Goal: Find specific page/section: Find specific page/section

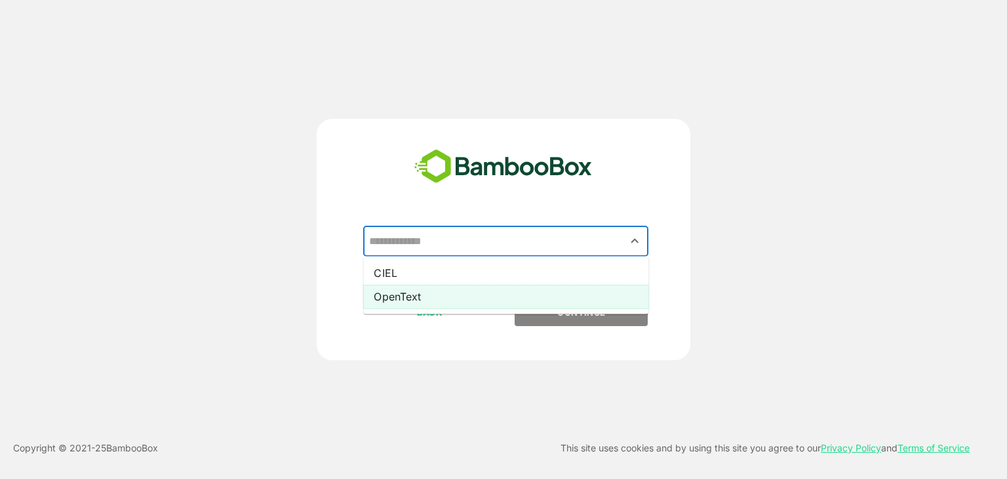
drag, startPoint x: 428, startPoint y: 247, endPoint x: 403, endPoint y: 295, distance: 54.6
click at [403, 295] on li "OpenText" at bounding box center [505, 297] width 285 height 24
type input "********"
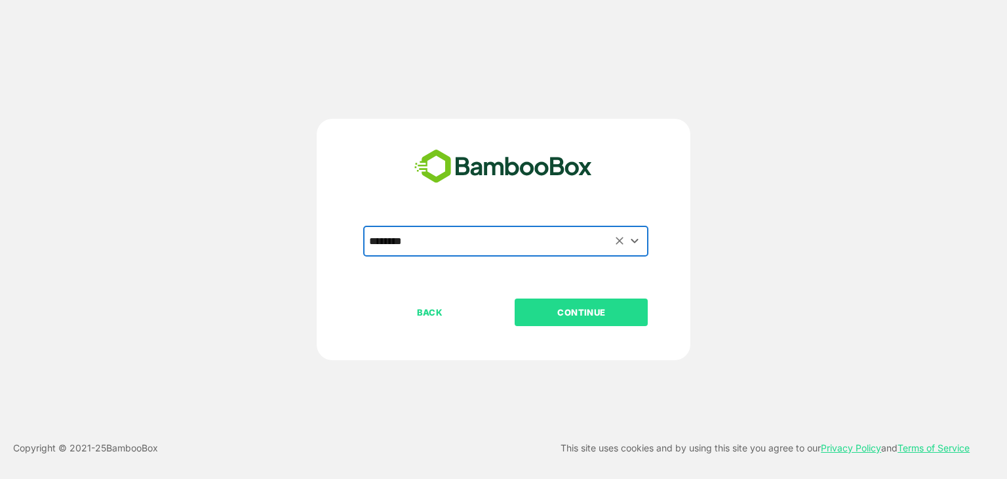
click at [591, 313] on p "CONTINUE" at bounding box center [581, 312] width 131 height 14
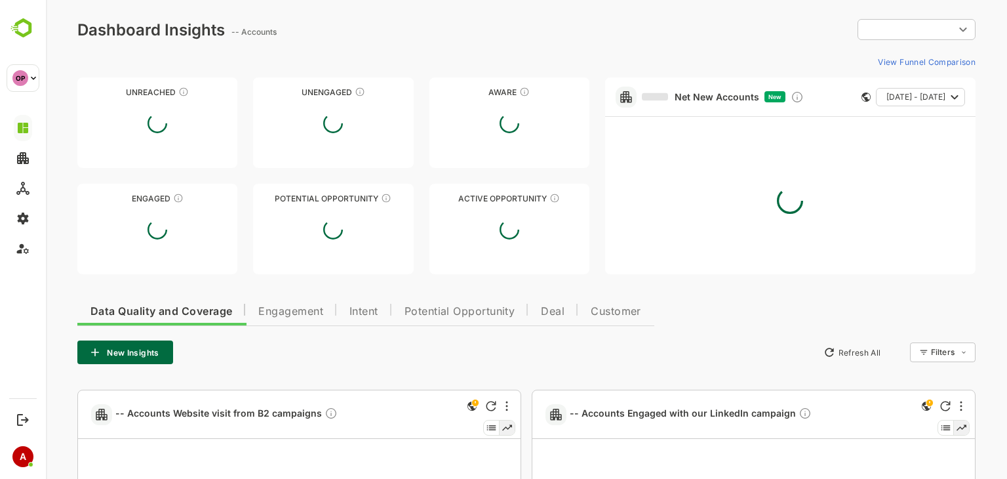
type input "**********"
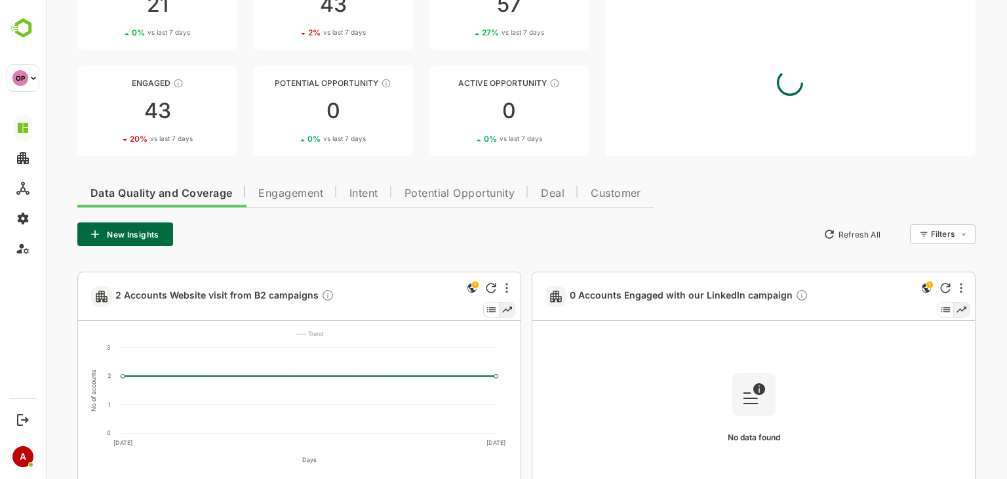
scroll to position [118, 0]
click at [296, 197] on span "Engagement" at bounding box center [290, 193] width 65 height 10
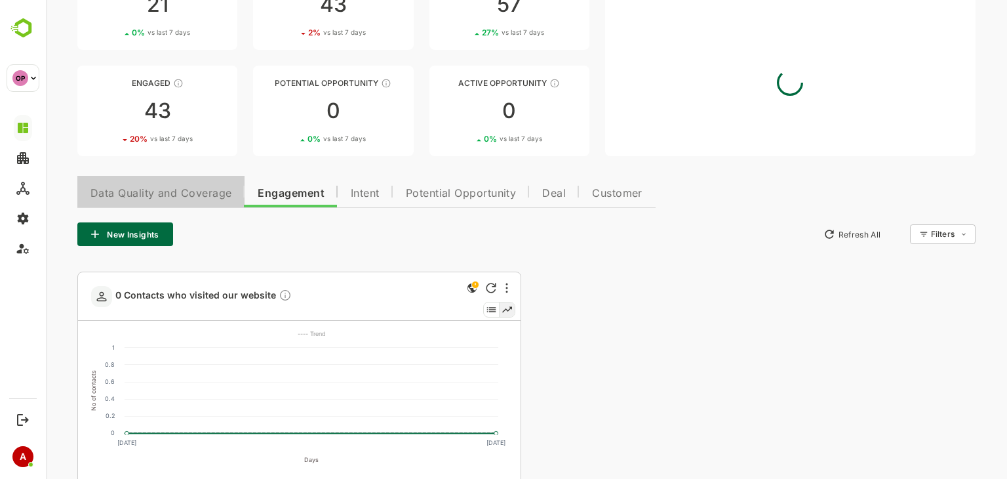
click at [190, 196] on span "Data Quality and Coverage" at bounding box center [160, 193] width 141 height 10
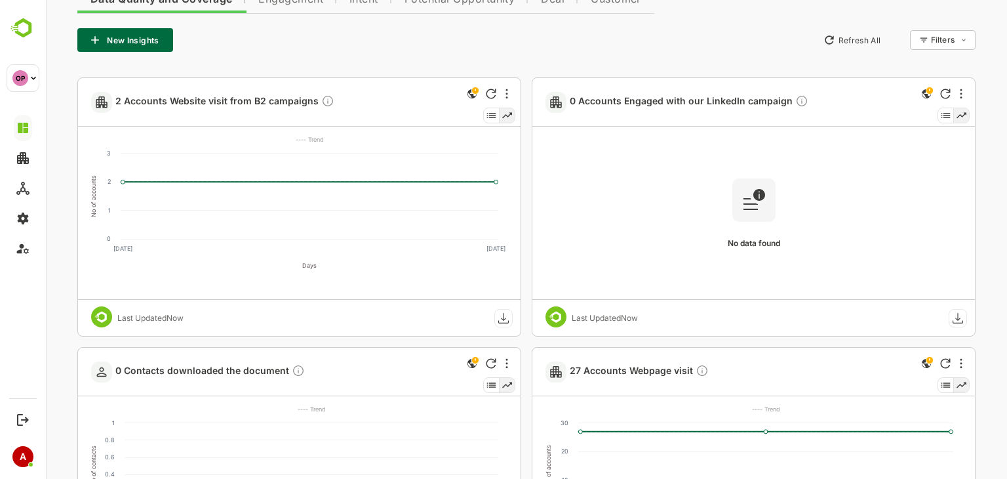
scroll to position [314, 0]
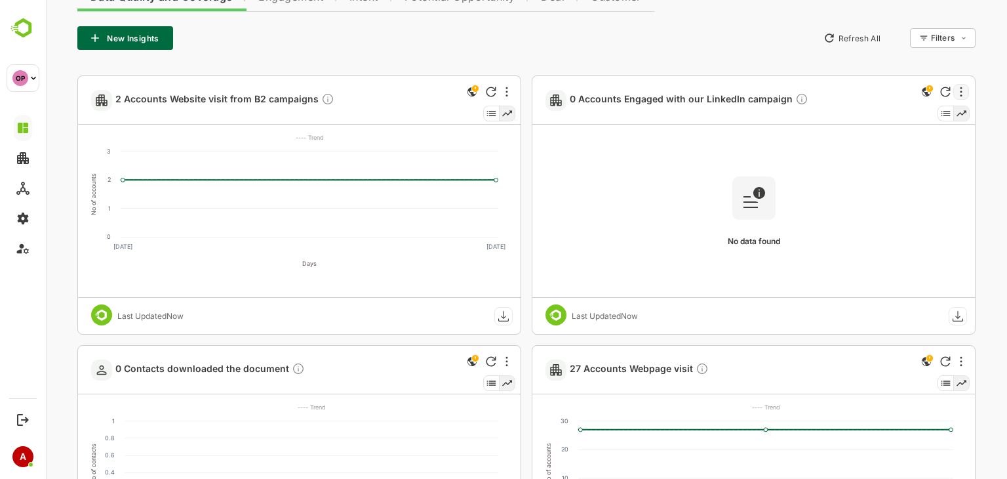
click at [957, 92] on div at bounding box center [962, 92] width 16 height 16
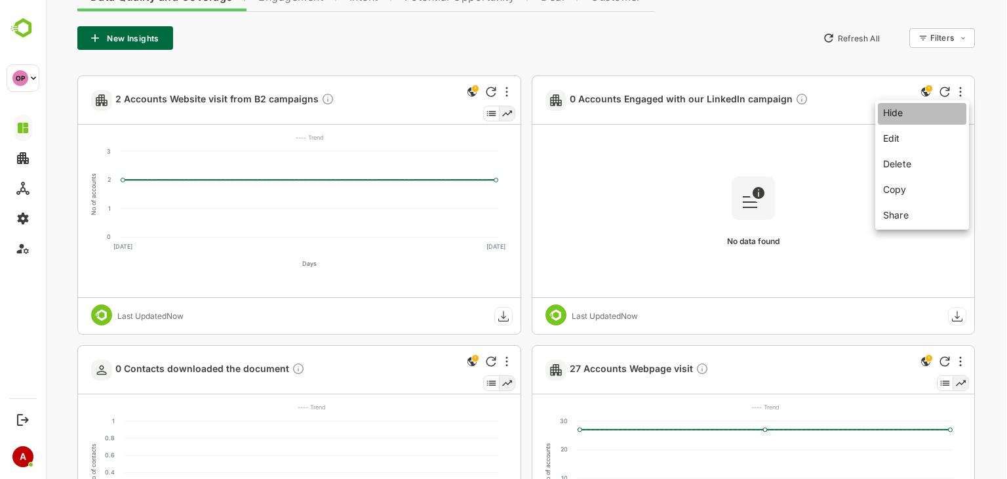
click at [927, 116] on li "Hide" at bounding box center [922, 114] width 89 height 22
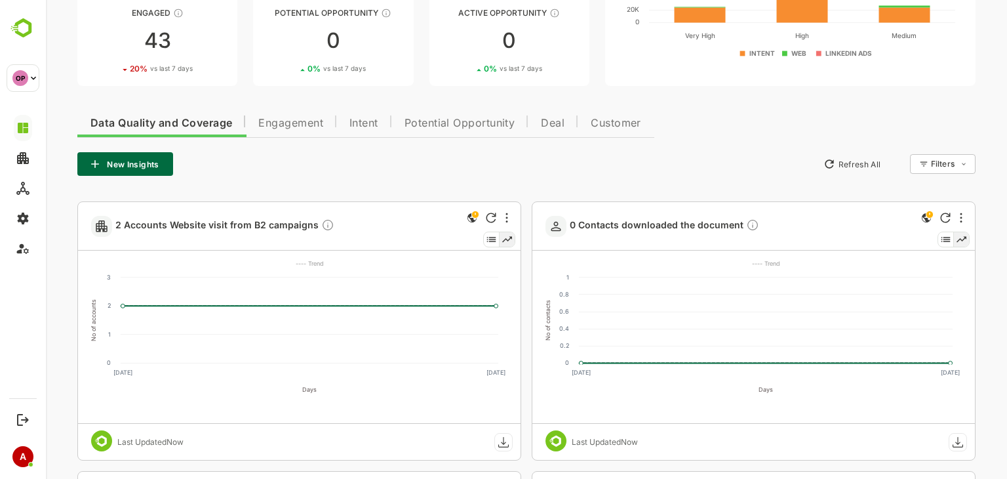
scroll to position [186, 0]
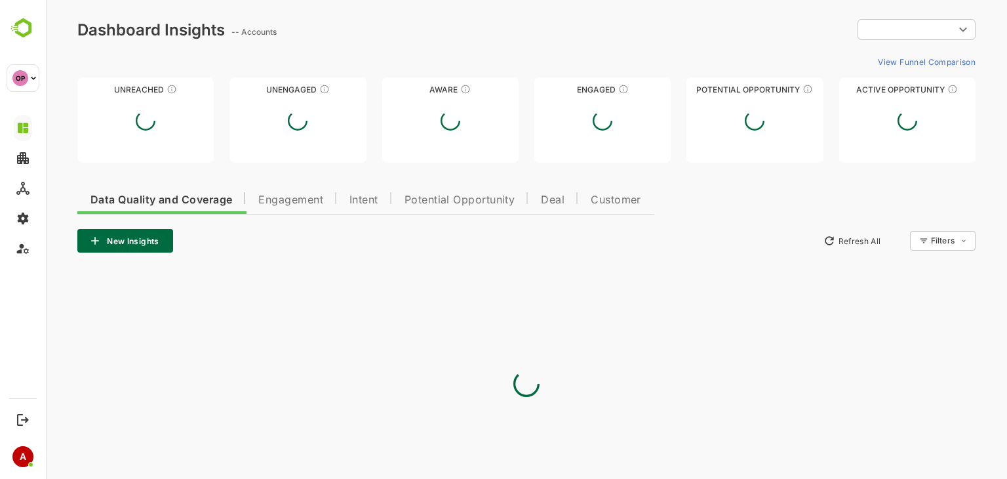
type input "**********"
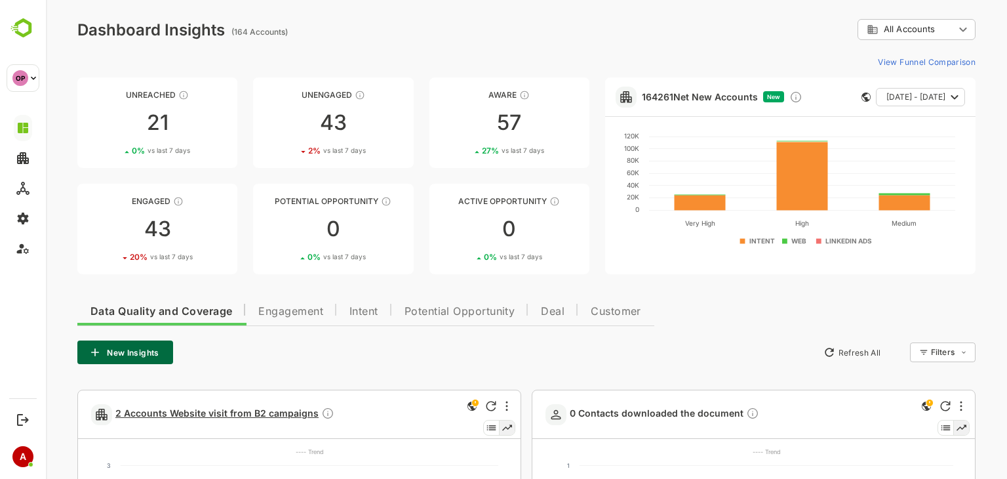
click at [243, 415] on span "2 Accounts Website visit from B2 campaigns" at bounding box center [224, 414] width 219 height 15
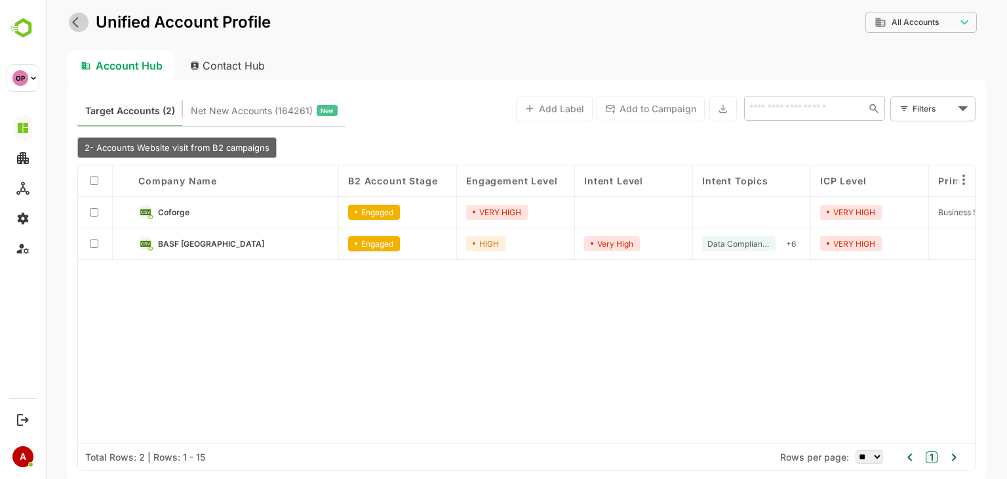
click at [77, 22] on icon "back" at bounding box center [78, 22] width 13 height 13
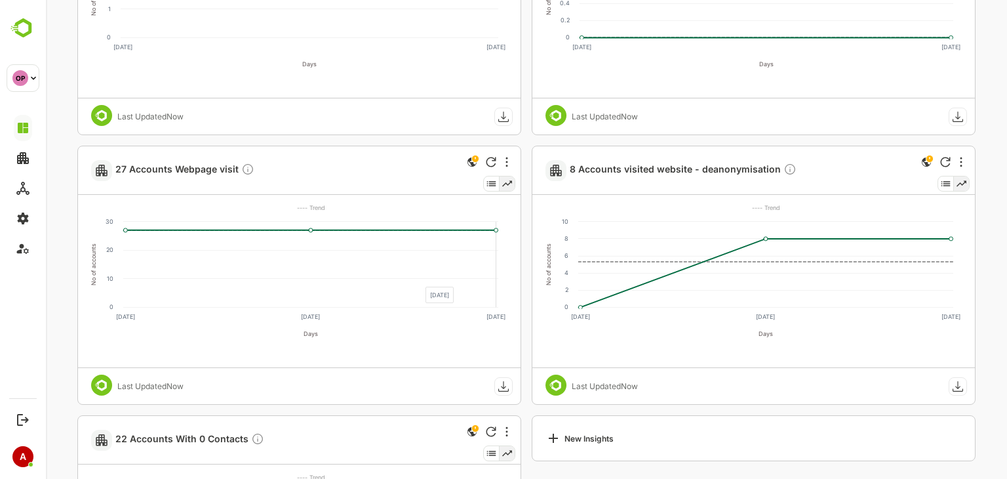
scroll to position [514, 0]
click at [615, 171] on span "8 Accounts visited website - deanonymisation" at bounding box center [683, 169] width 227 height 15
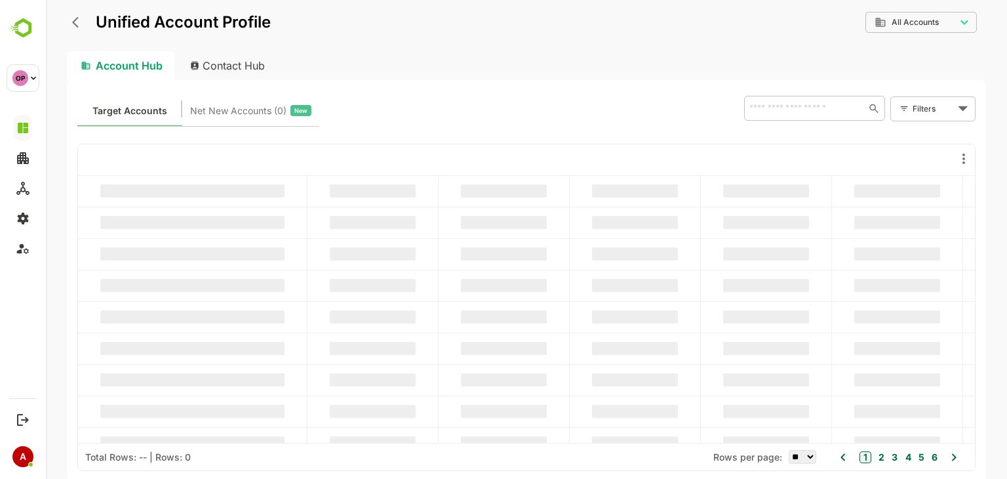
scroll to position [0, 0]
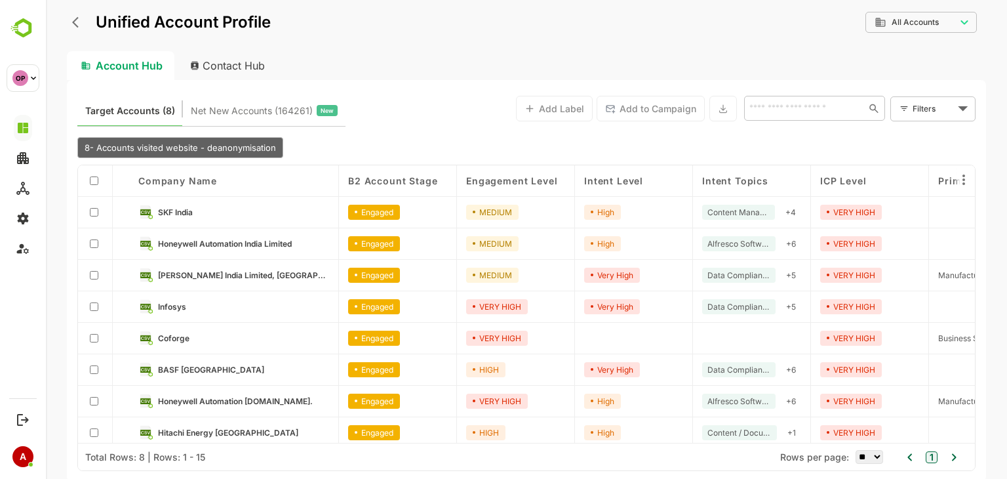
click at [78, 22] on icon "back" at bounding box center [78, 22] width 13 height 13
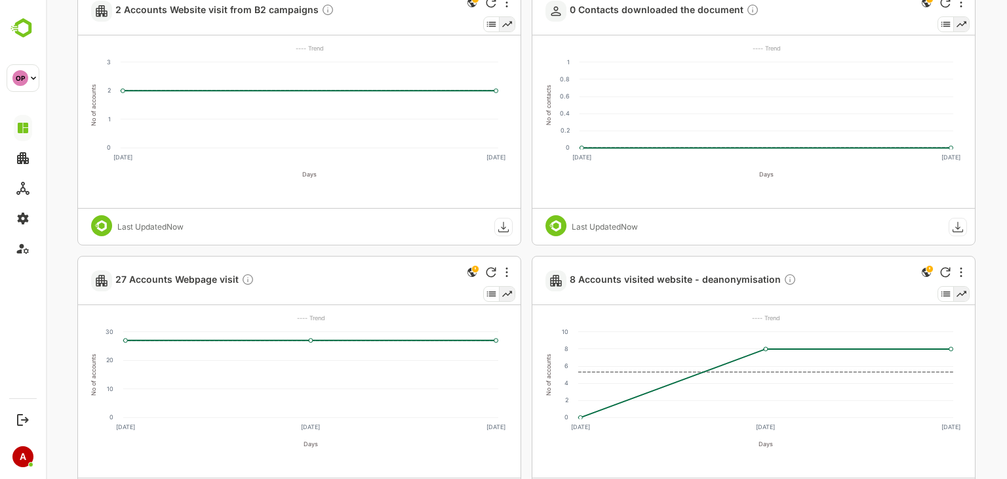
scroll to position [404, 0]
click at [184, 277] on span "27 Accounts Webpage visit" at bounding box center [184, 279] width 139 height 15
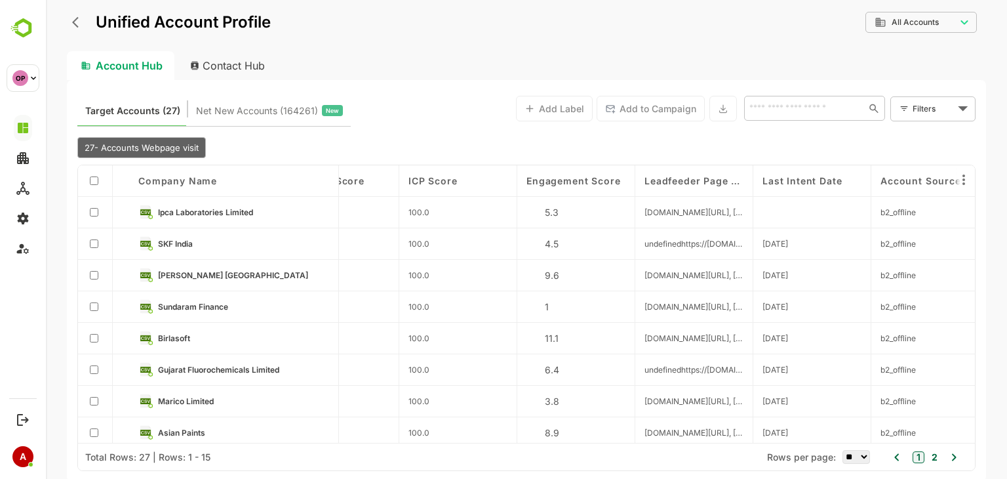
scroll to position [0, 1120]
